Goal: Transaction & Acquisition: Purchase product/service

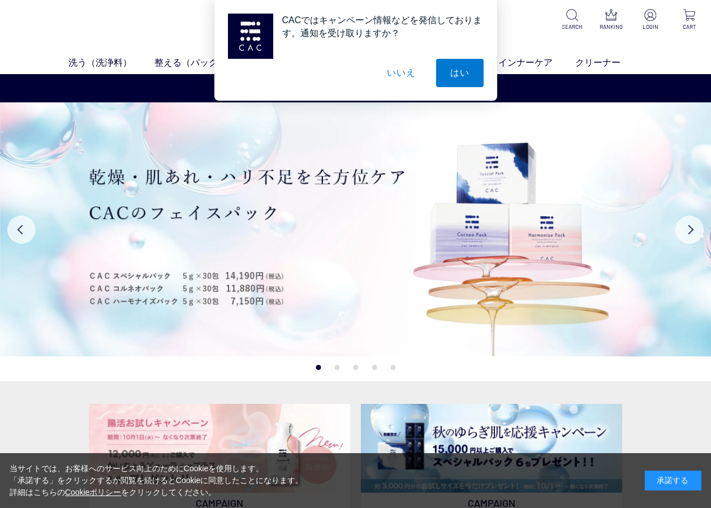
click at [395, 74] on button "いいえ" at bounding box center [401, 73] width 57 height 28
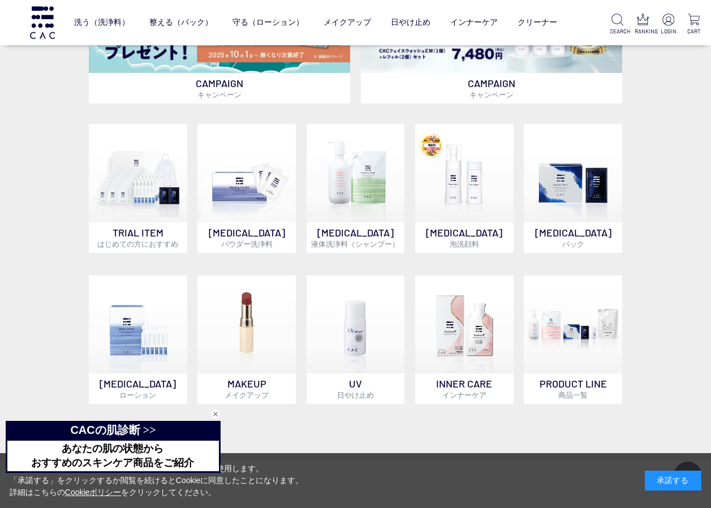
scroll to position [453, 0]
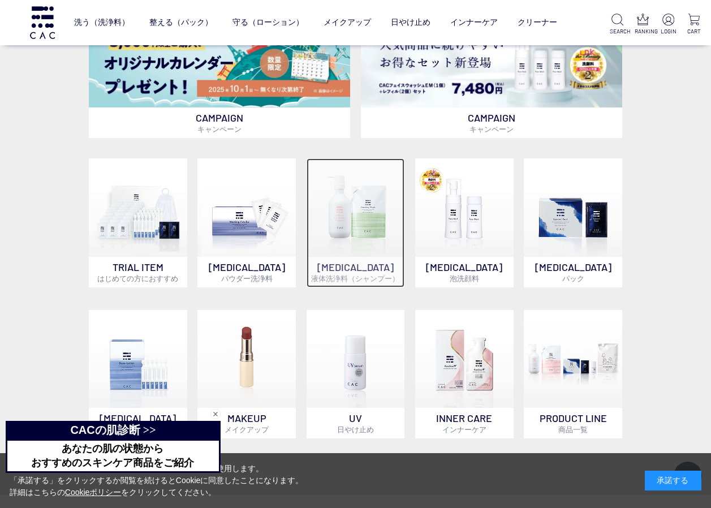
click at [362, 240] on img at bounding box center [356, 207] width 98 height 98
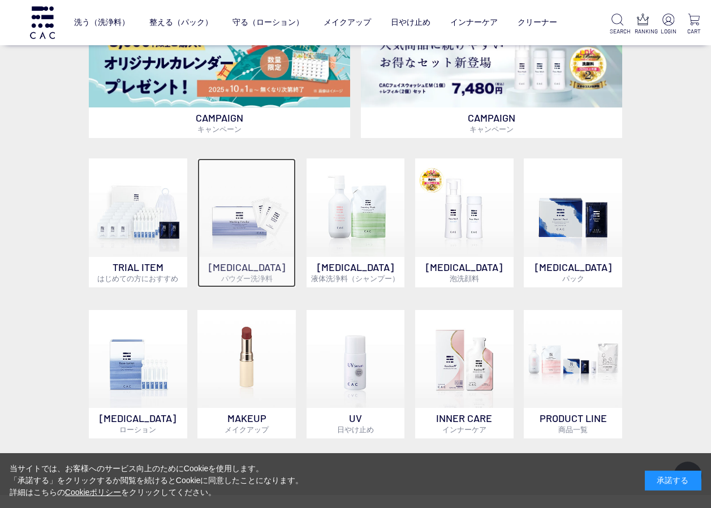
click at [250, 246] on img at bounding box center [247, 207] width 98 height 98
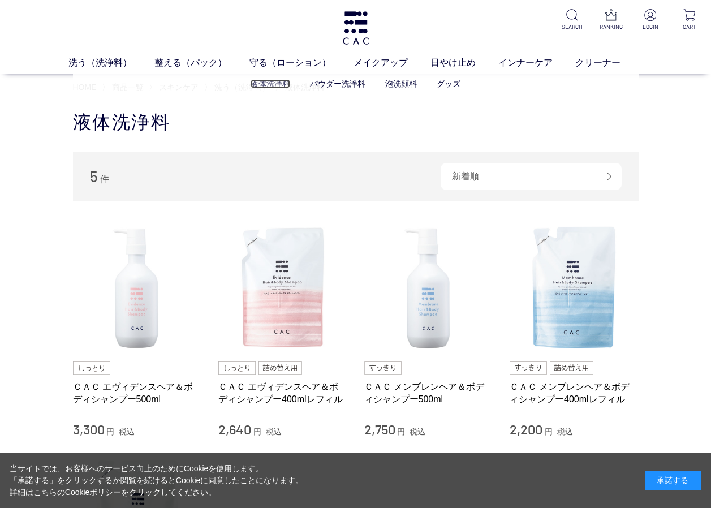
click at [272, 84] on link "液体洗浄料" at bounding box center [271, 83] width 40 height 9
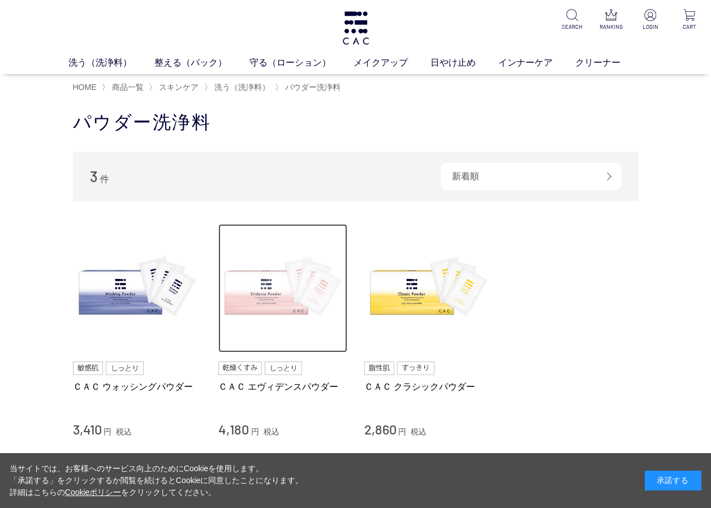
click at [264, 301] on img at bounding box center [282, 288] width 129 height 129
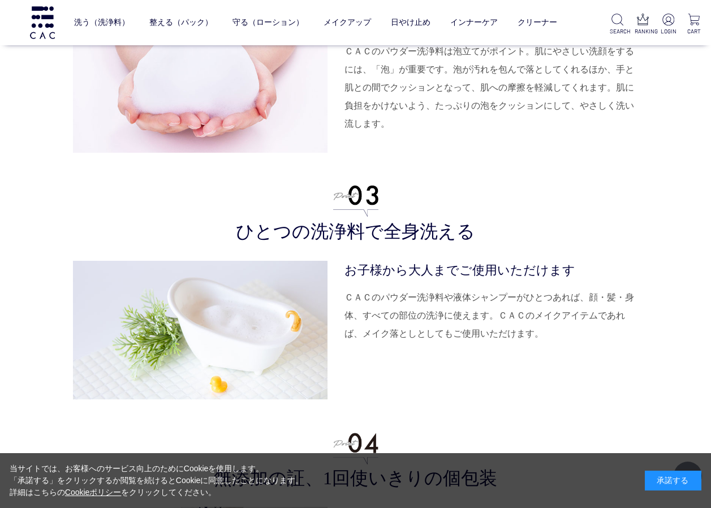
scroll to position [2830, 0]
